Goal: Navigation & Orientation: Find specific page/section

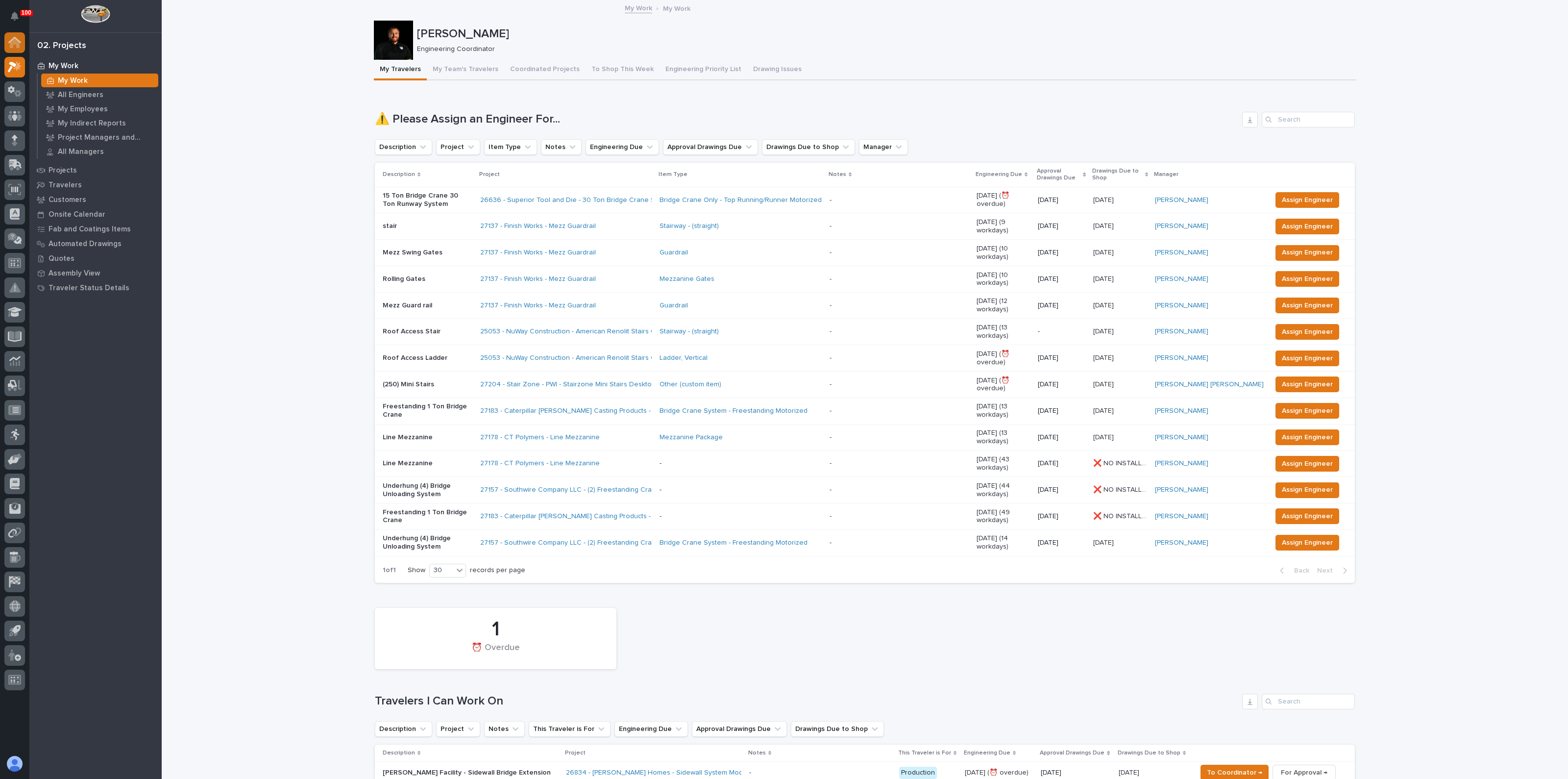
click at [17, 39] on g at bounding box center [14, 42] width 13 height 11
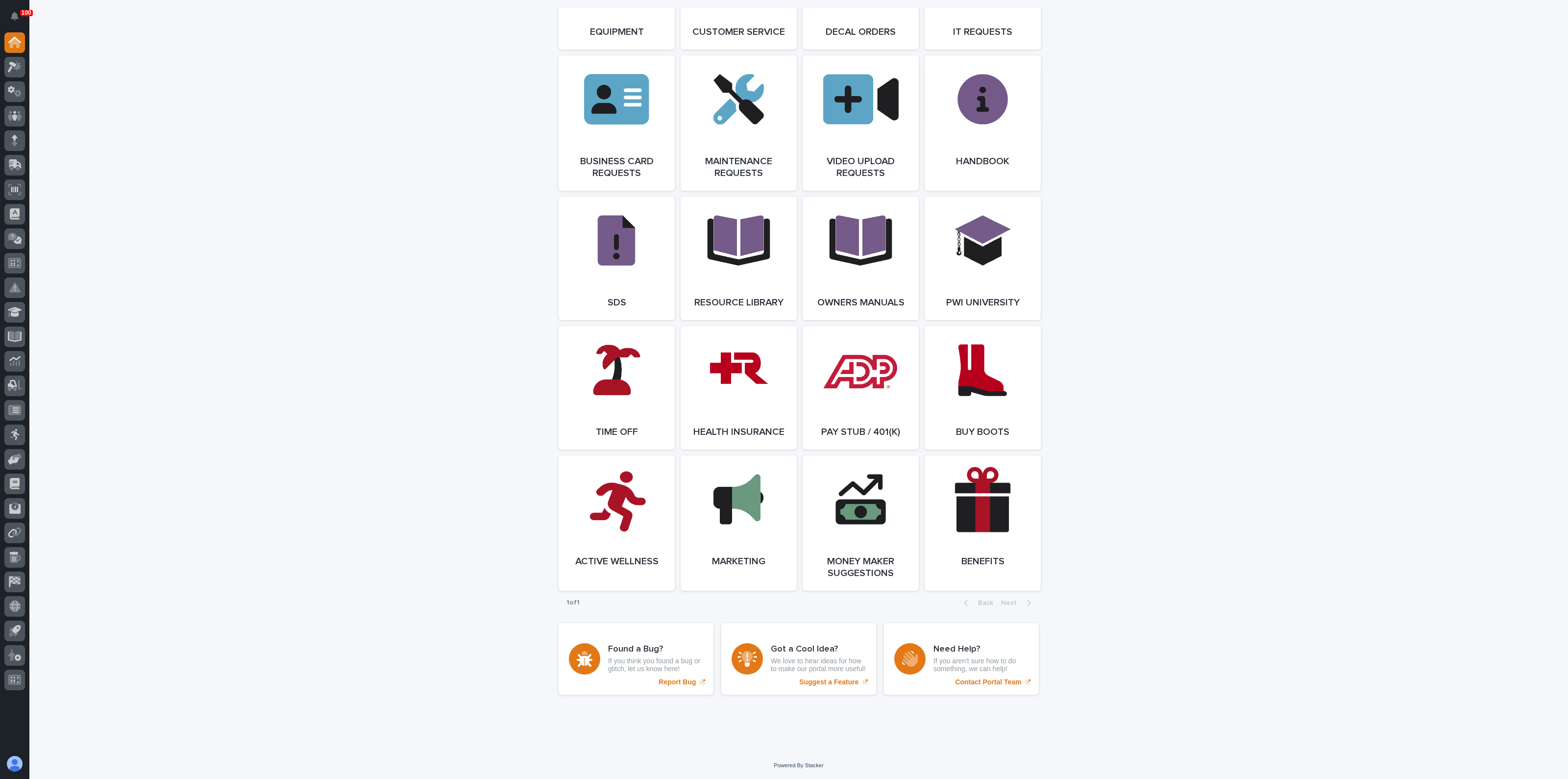
scroll to position [1471, 0]
click at [615, 402] on link "Open Link" at bounding box center [616, 387] width 116 height 123
